Goal: Task Accomplishment & Management: Use online tool/utility

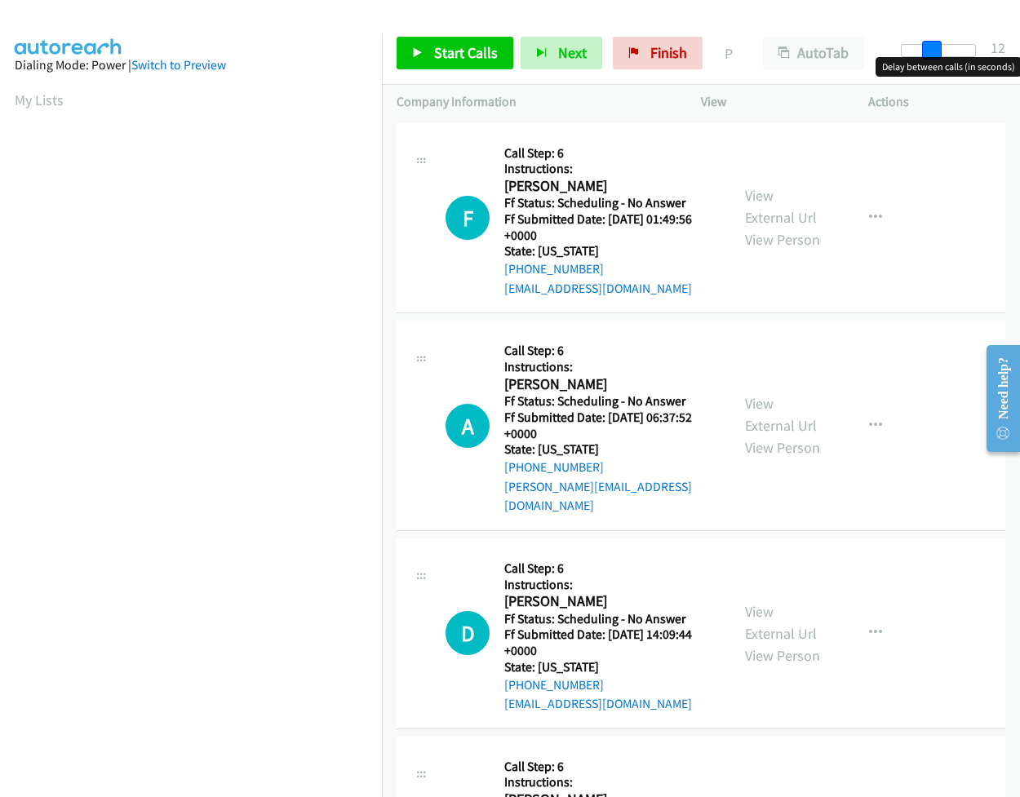
drag, startPoint x: 909, startPoint y: 52, endPoint x: 935, endPoint y: 52, distance: 25.3
click at [936, 53] on span at bounding box center [932, 51] width 20 height 20
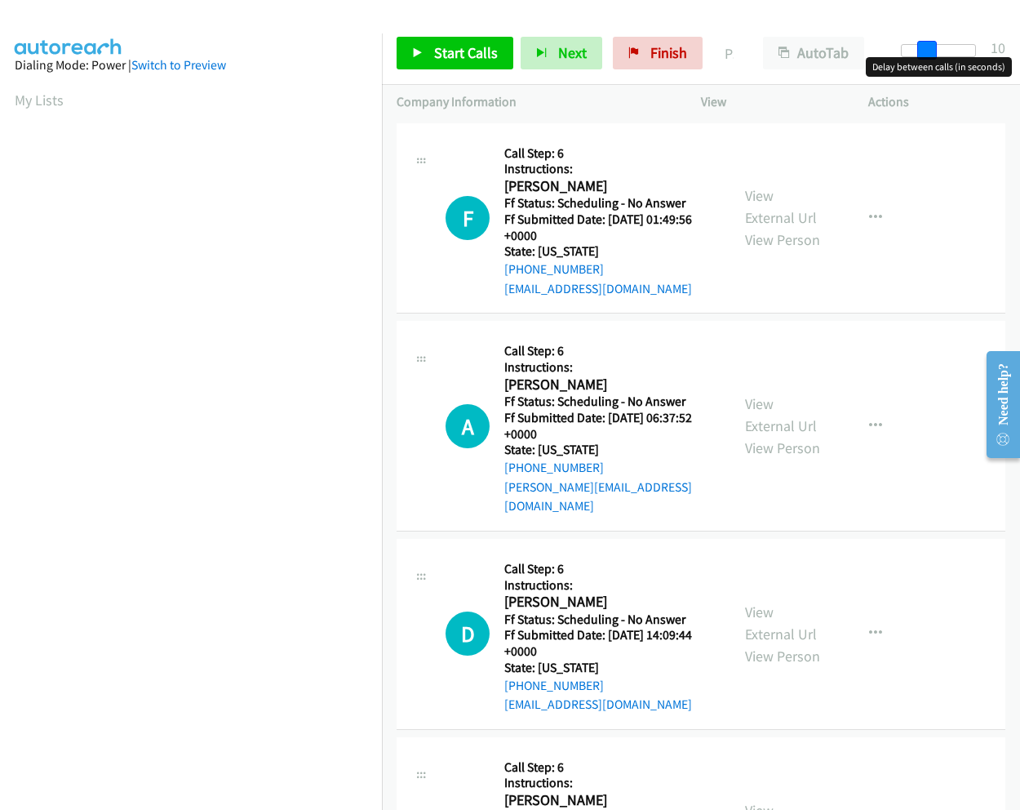
click at [931, 52] on span at bounding box center [927, 51] width 20 height 20
click at [473, 56] on span "Start Calls" at bounding box center [466, 52] width 64 height 19
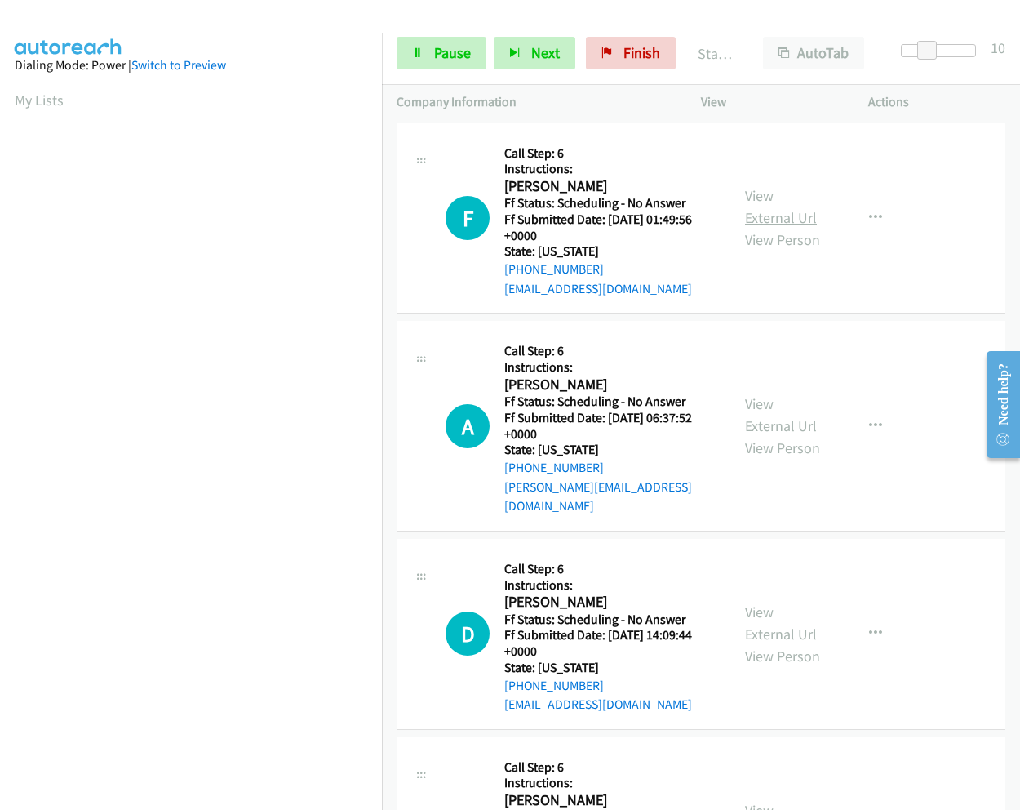
click at [753, 195] on link "View External Url" at bounding box center [781, 206] width 72 height 41
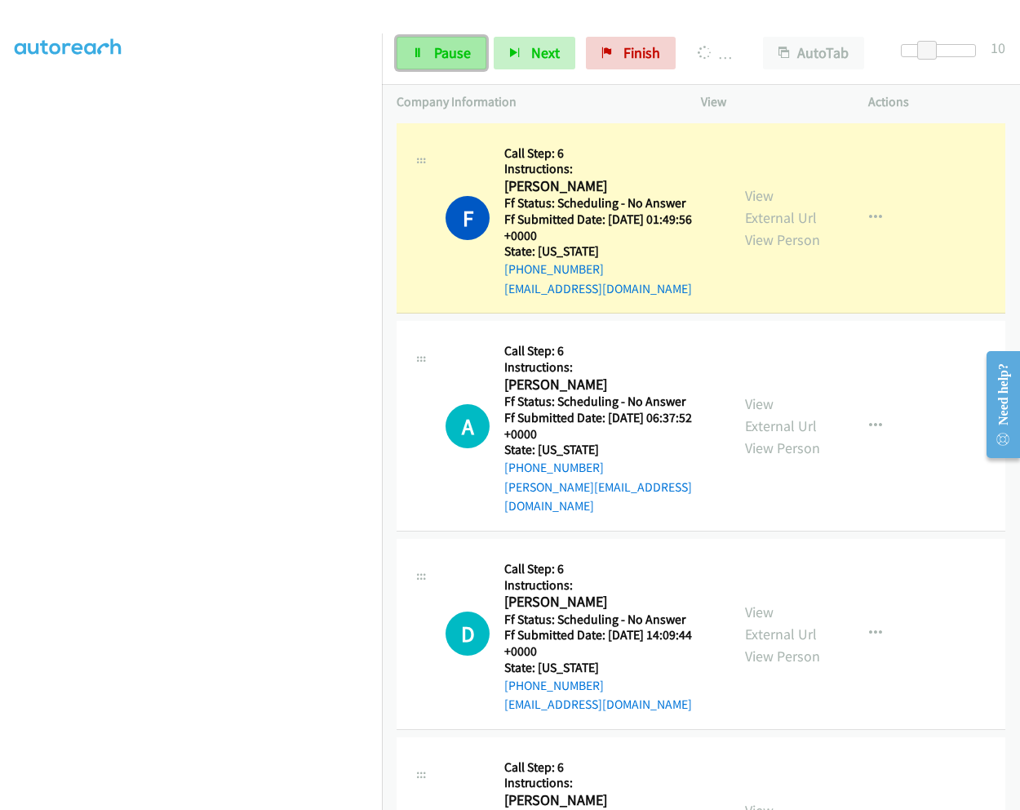
click at [432, 67] on link "Pause" at bounding box center [442, 53] width 90 height 33
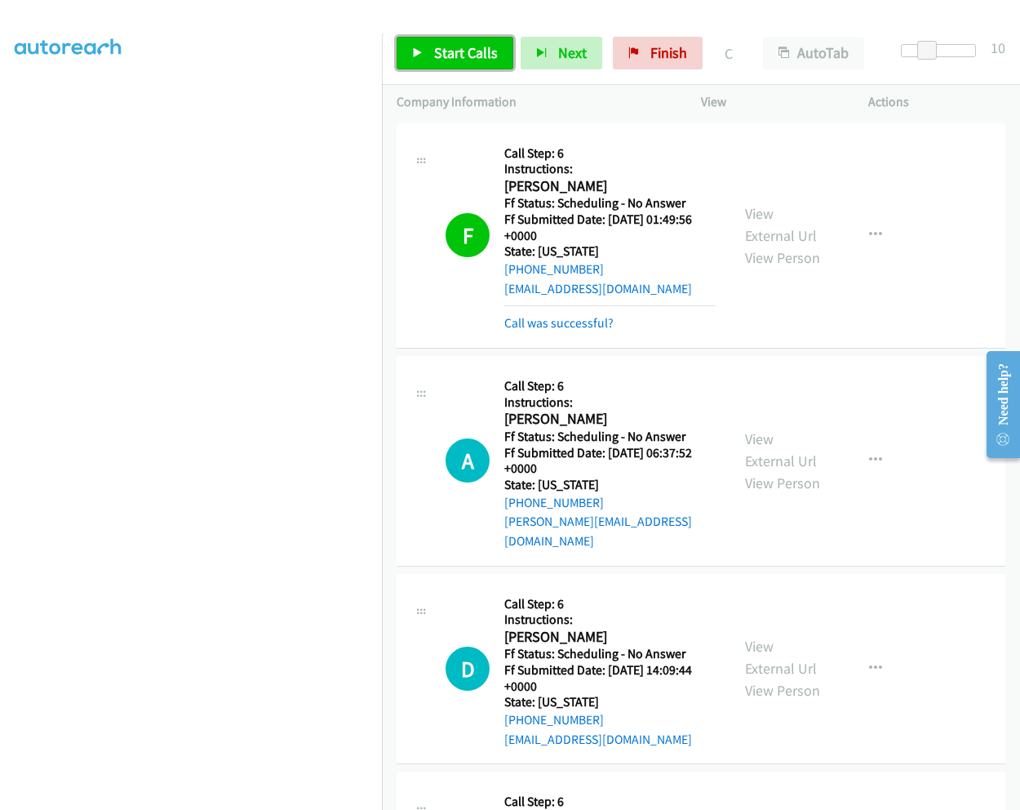
click at [450, 48] on span "Start Calls" at bounding box center [466, 52] width 64 height 19
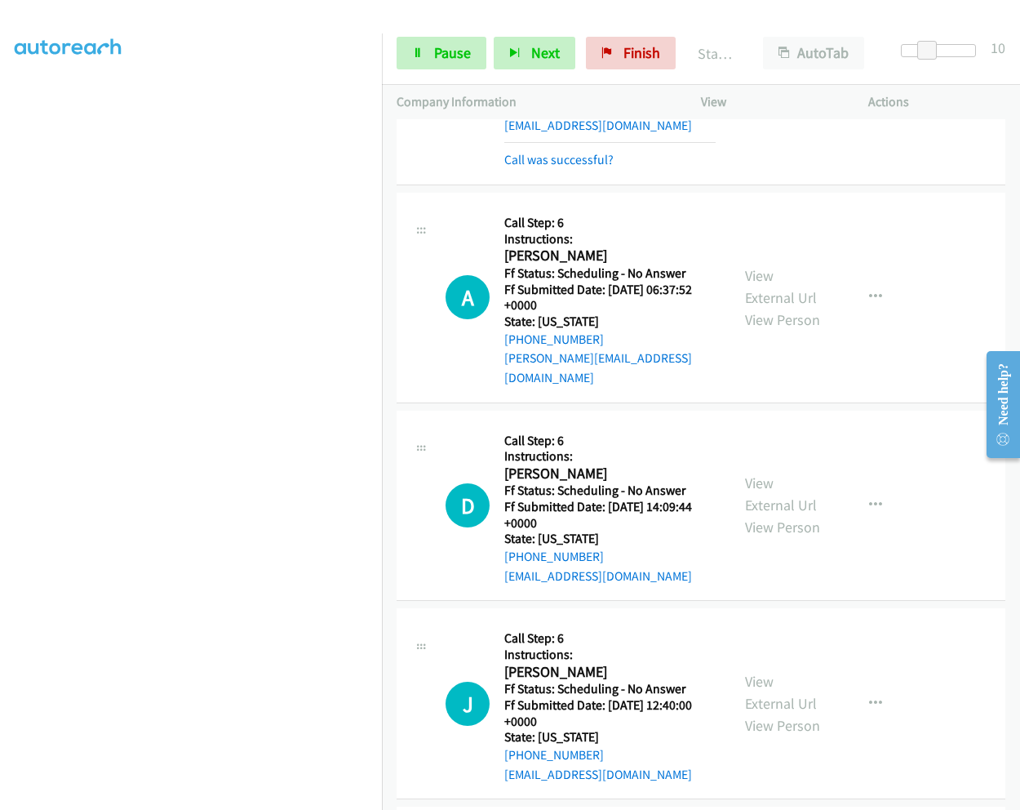
scroll to position [245, 0]
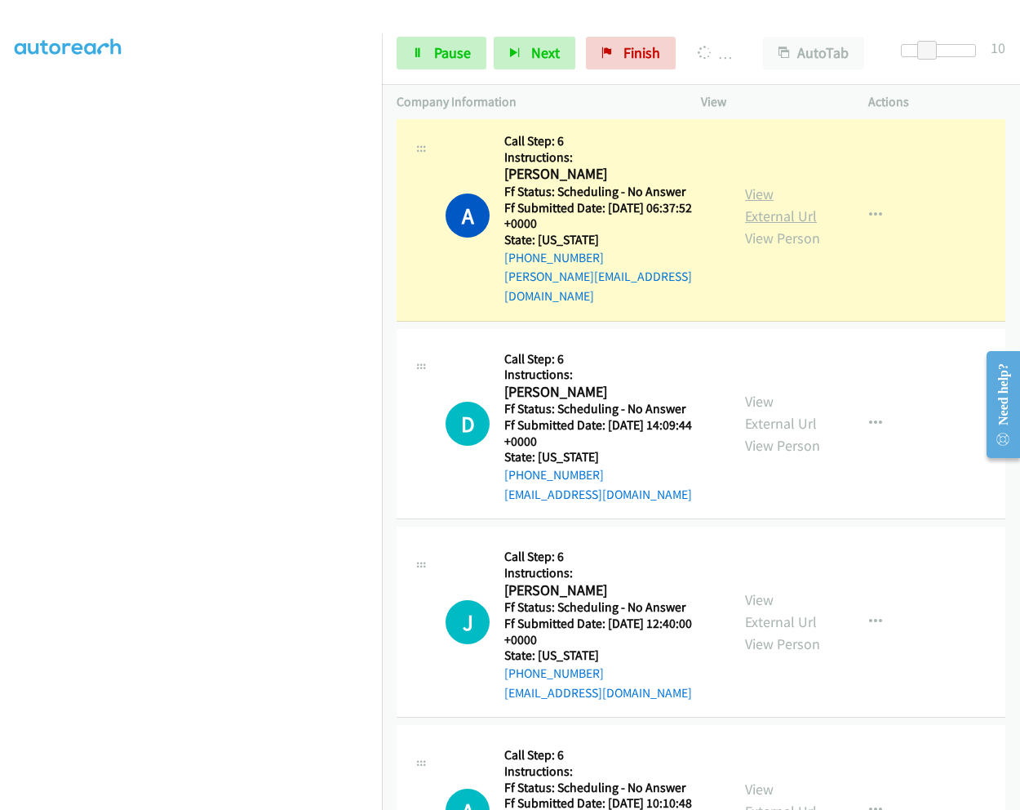
click at [758, 189] on link "View External Url" at bounding box center [781, 204] width 72 height 41
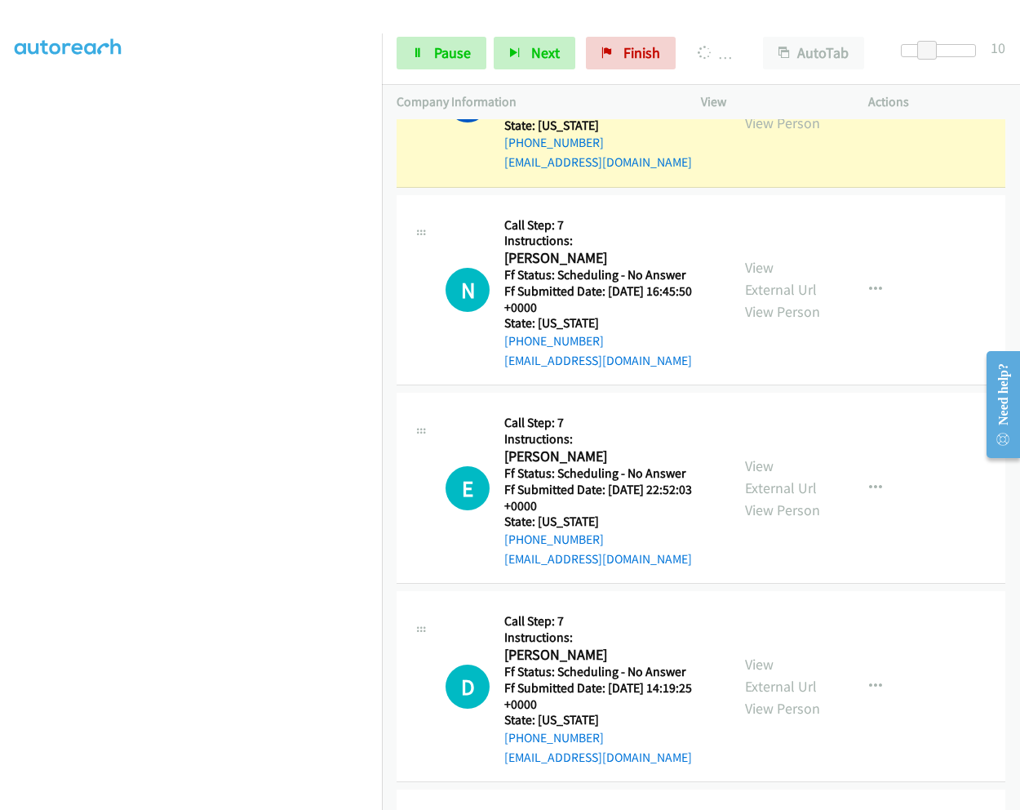
scroll to position [1096, 0]
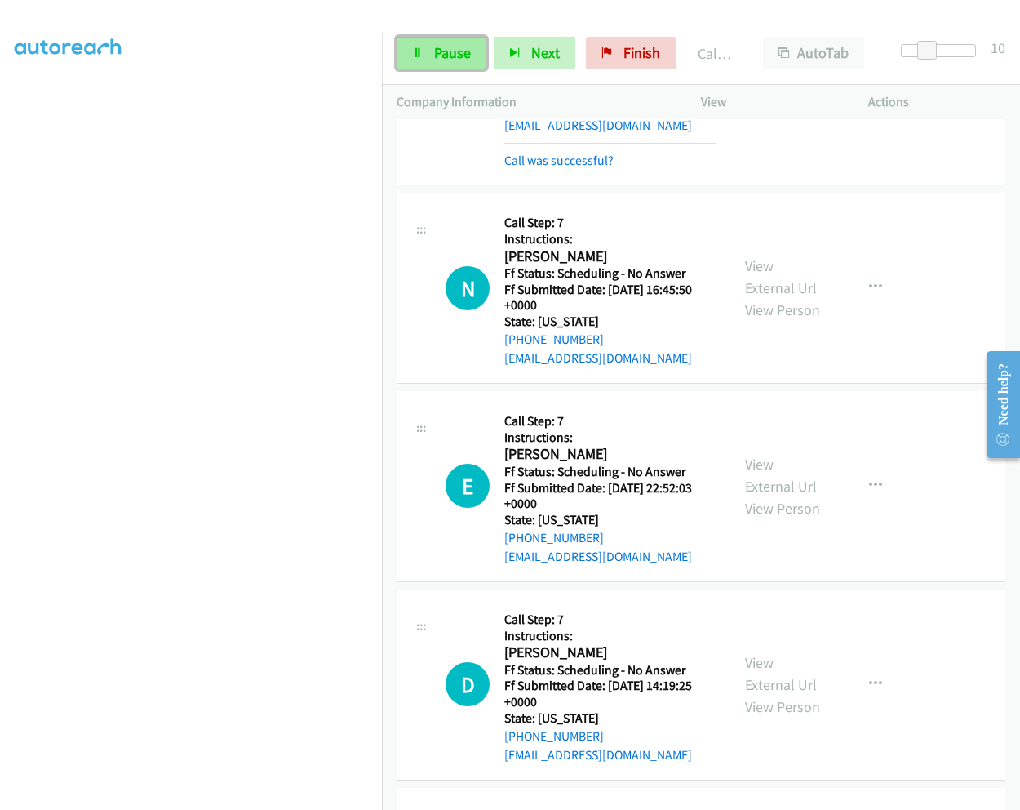
drag, startPoint x: 444, startPoint y: 51, endPoint x: 460, endPoint y: 69, distance: 23.7
click at [444, 51] on span "Pause" at bounding box center [452, 52] width 37 height 19
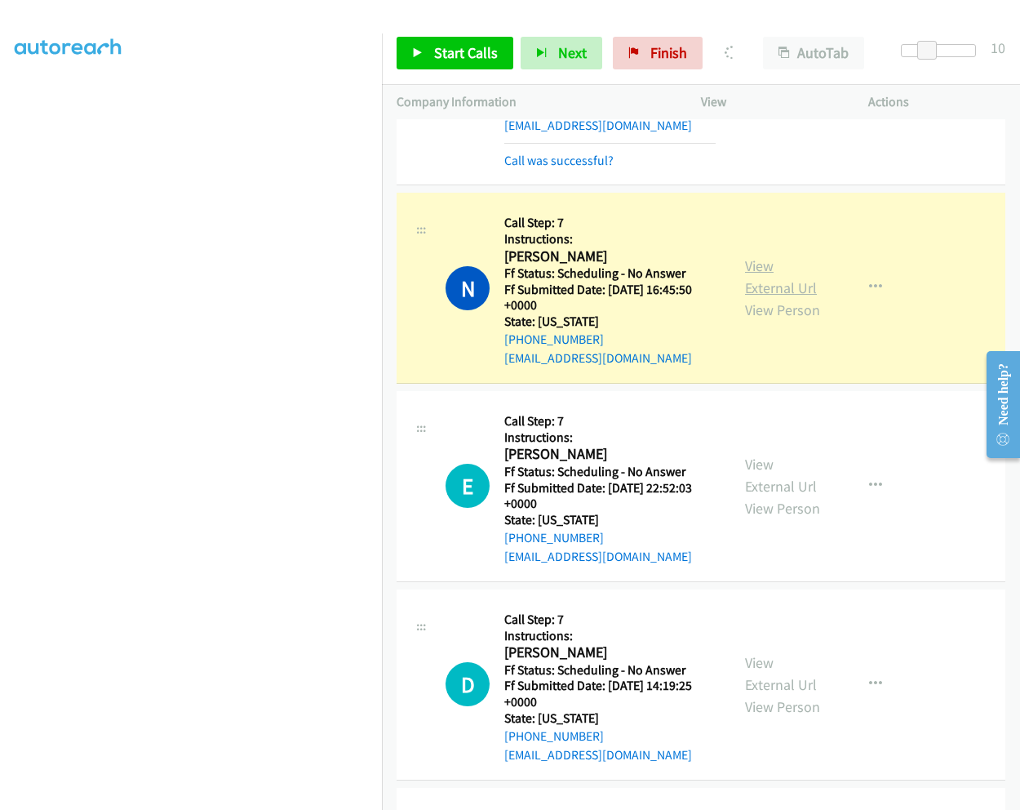
click at [757, 256] on link "View External Url" at bounding box center [781, 276] width 72 height 41
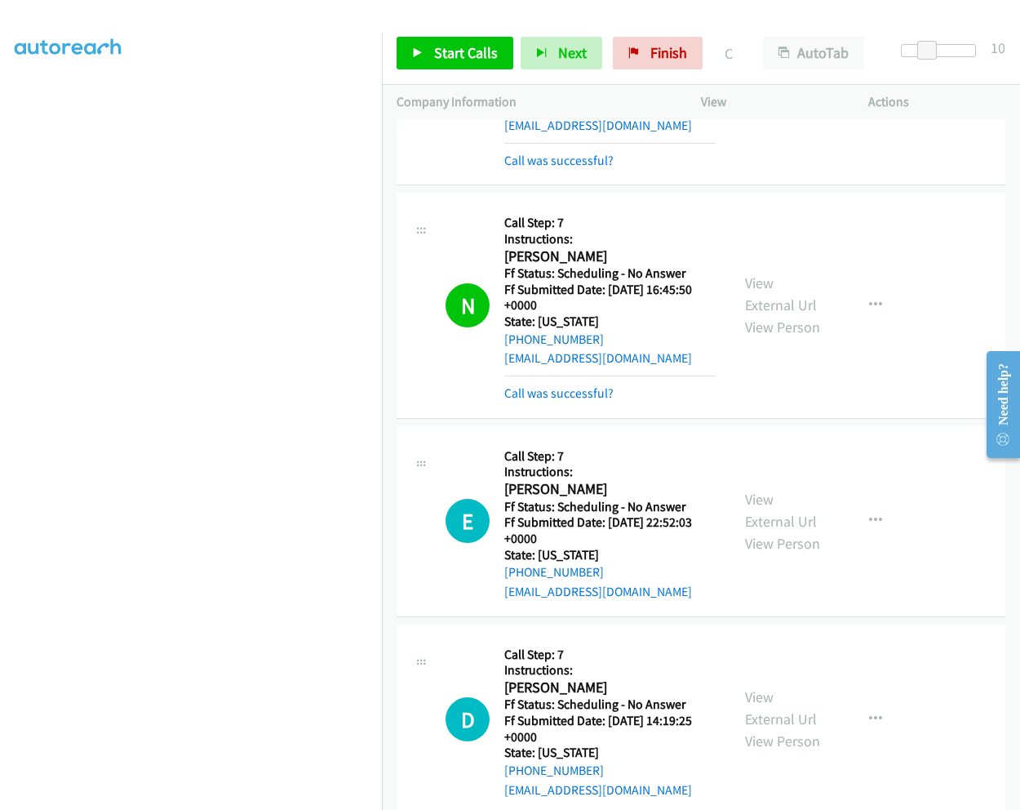
click at [712, 241] on div "N Callback Scheduled Call Step: 7 Instructions: [PERSON_NAME] America/New_York …" at bounding box center [564, 305] width 334 height 196
click at [441, 52] on span "Start Calls" at bounding box center [466, 52] width 64 height 19
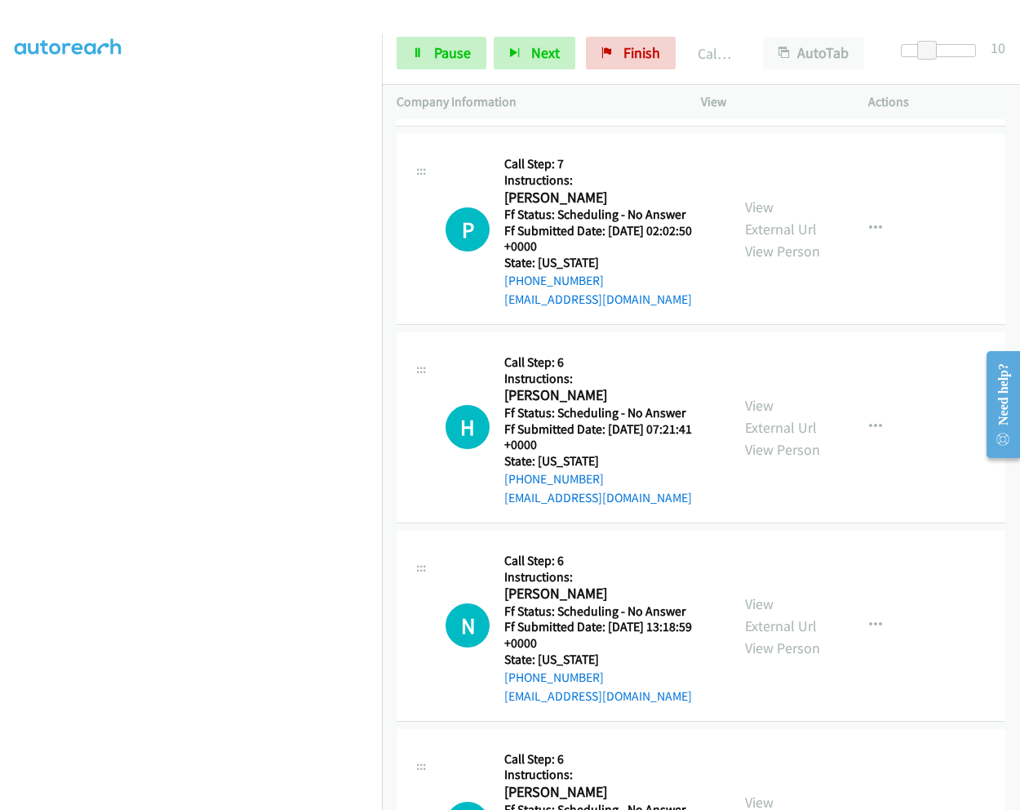
scroll to position [2635, 0]
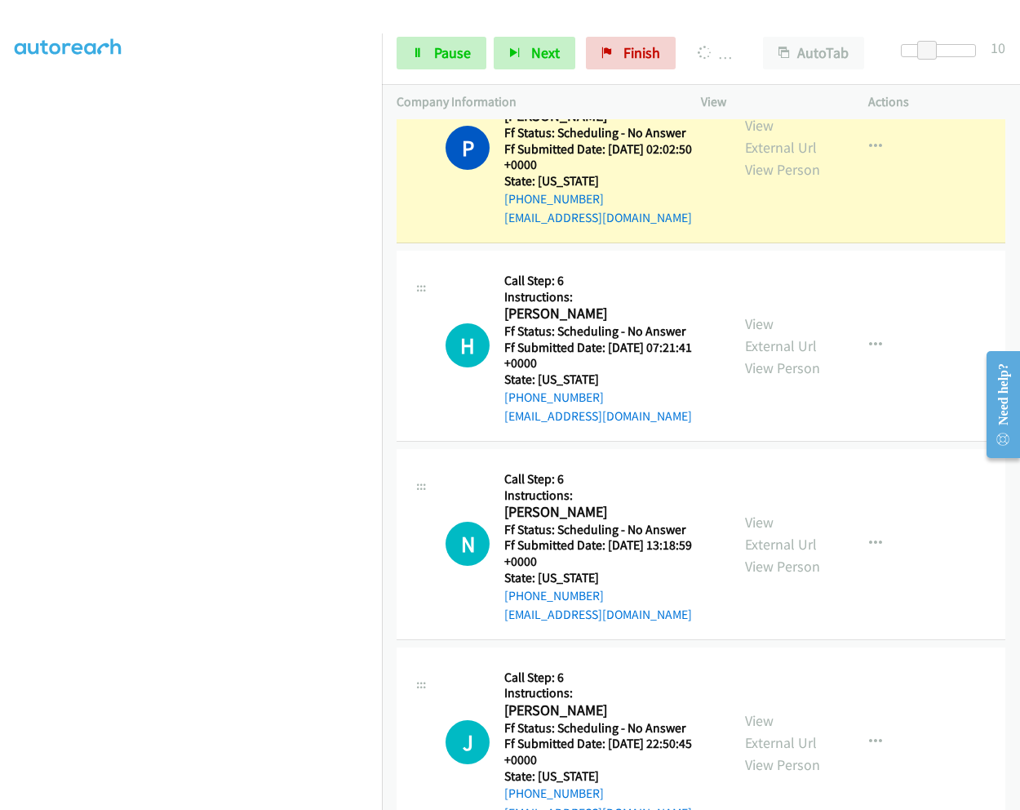
drag, startPoint x: 414, startPoint y: 650, endPoint x: 346, endPoint y: 650, distance: 67.7
click at [384, 650] on td "J Callback Scheduled Call Step: 6 Instructions: [PERSON_NAME] America/New_York …" at bounding box center [701, 742] width 638 height 198
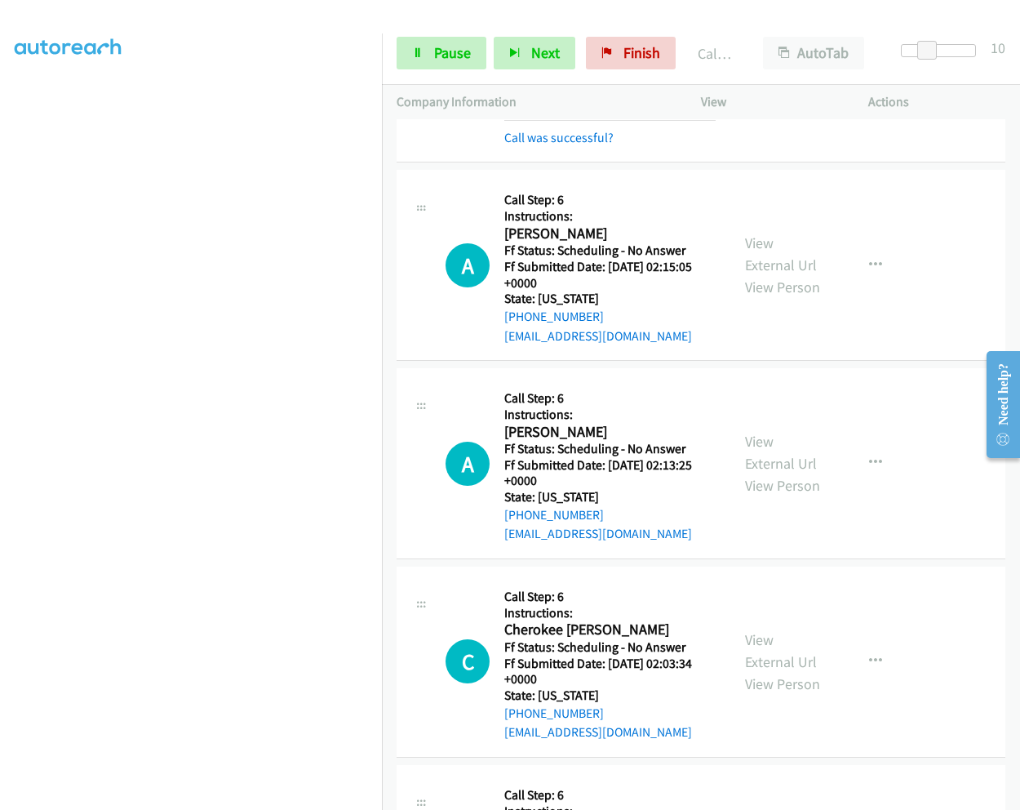
scroll to position [3736, 0]
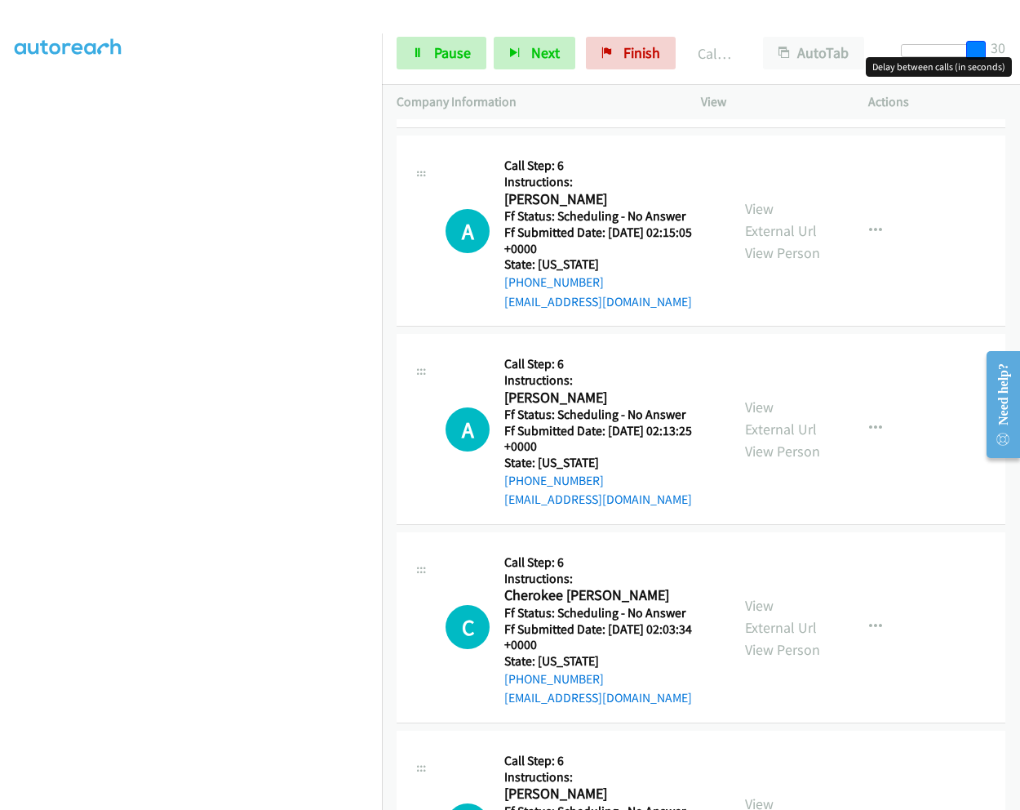
drag, startPoint x: 933, startPoint y: 55, endPoint x: 1018, endPoint y: 55, distance: 84.9
click at [1018, 55] on div "Start Calls Pause Next Finish Call Completed AutoTab AutoTab 30" at bounding box center [701, 53] width 638 height 63
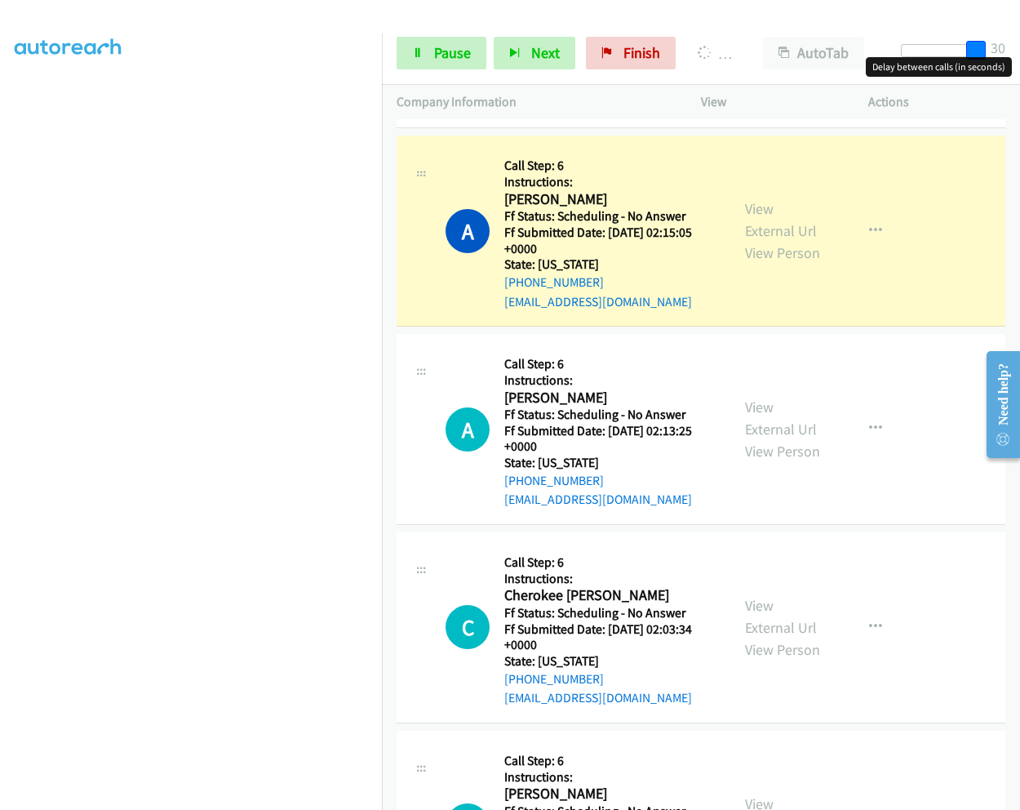
drag, startPoint x: 975, startPoint y: 46, endPoint x: 985, endPoint y: 45, distance: 9.8
click at [985, 45] on span at bounding box center [976, 51] width 20 height 20
click at [757, 199] on link "View External Url" at bounding box center [781, 219] width 72 height 41
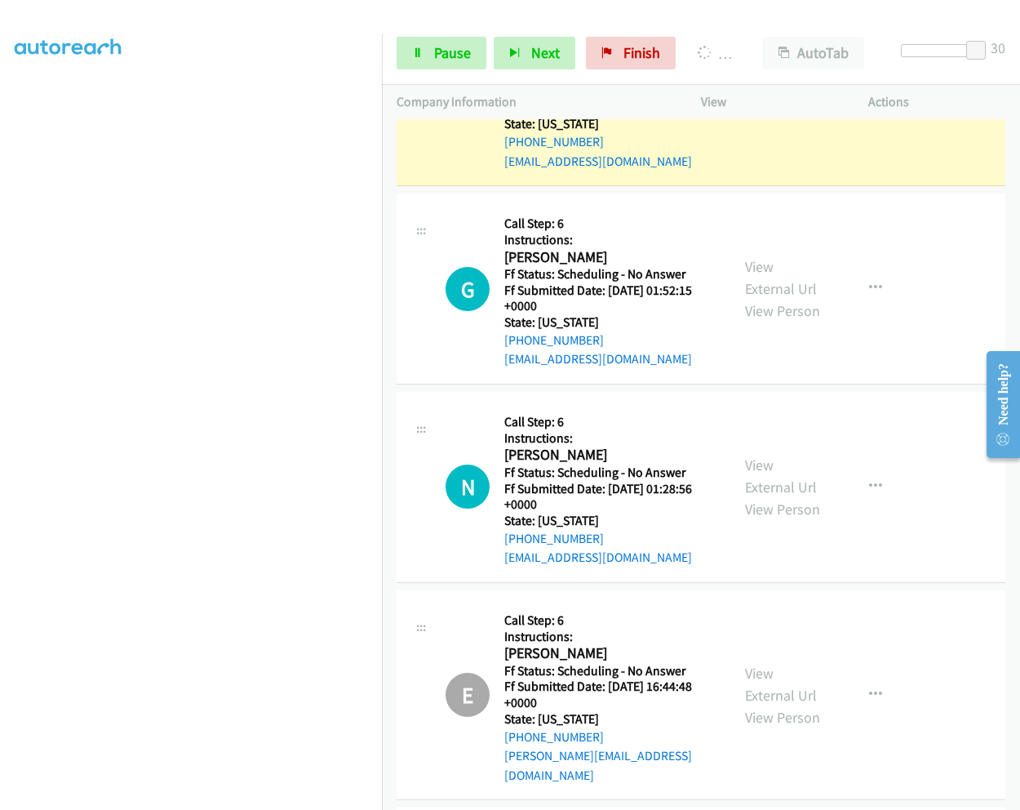
scroll to position [4424, 0]
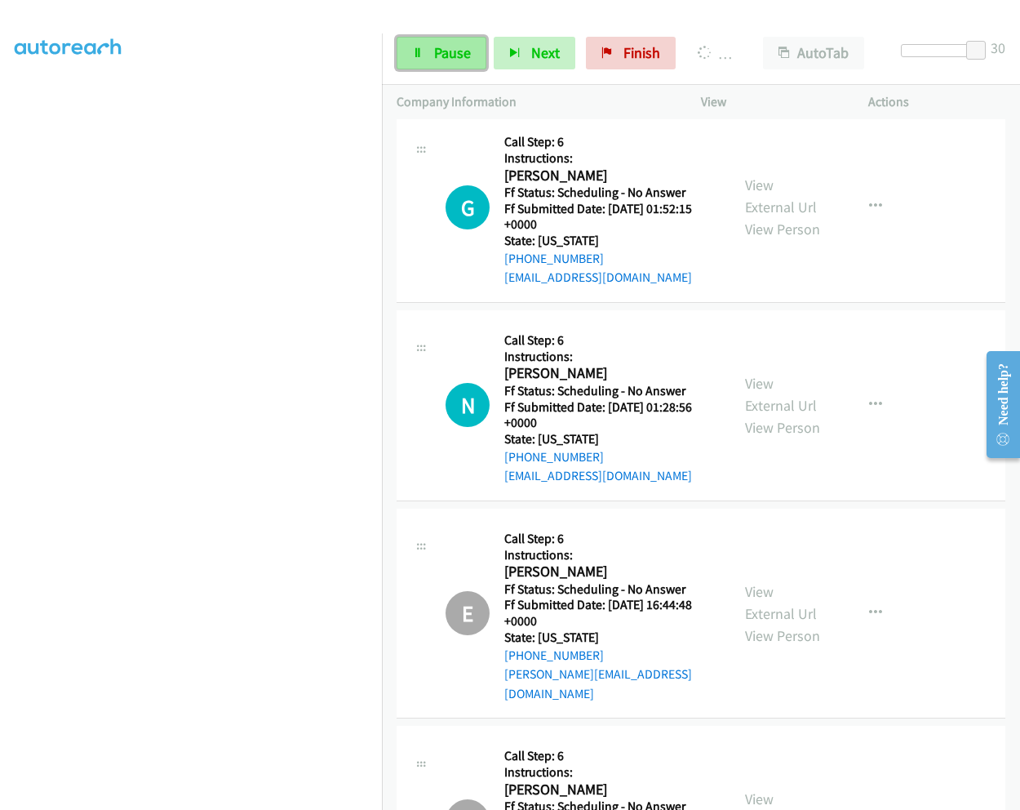
click at [441, 52] on span "Pause" at bounding box center [452, 52] width 37 height 19
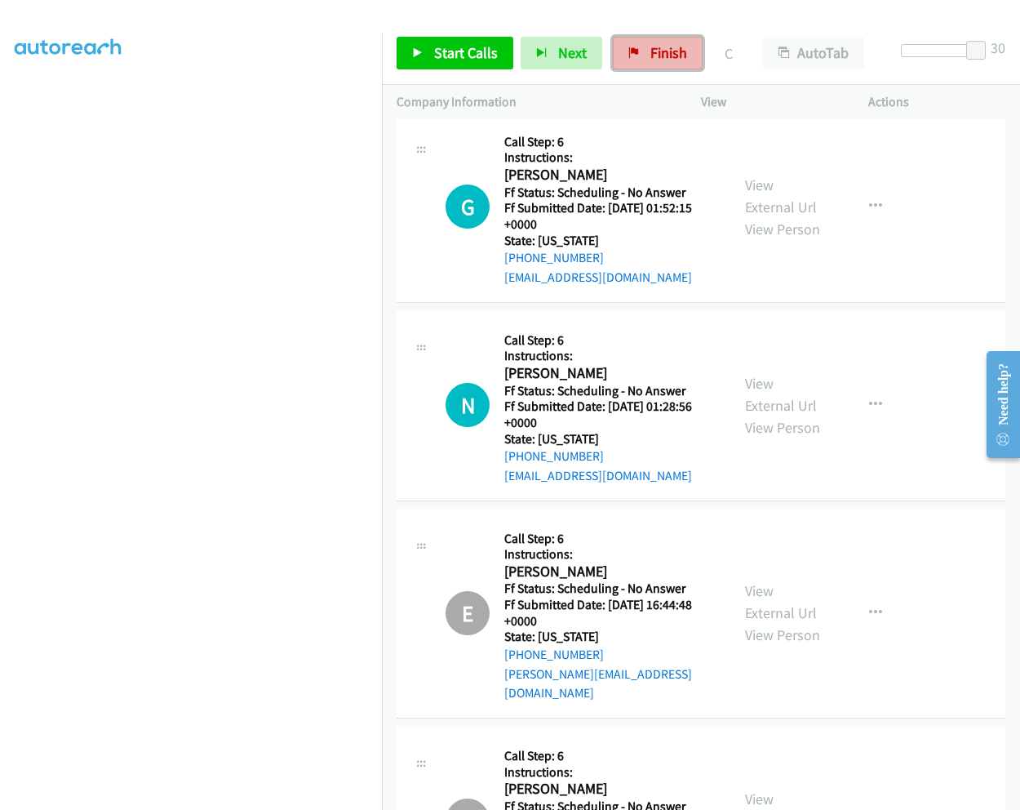
drag, startPoint x: 645, startPoint y: 51, endPoint x: 588, endPoint y: 83, distance: 65.8
click at [645, 51] on link "Finish" at bounding box center [658, 53] width 90 height 33
